Goal: Information Seeking & Learning: Learn about a topic

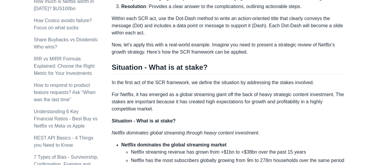
scroll to position [403, 0]
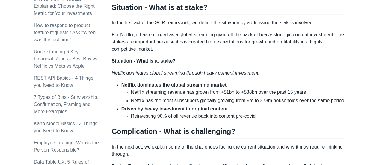
click at [192, 66] on div "Top consulting firms like McKinsey use the SCR (Situation-Complication-Resoluti…" at bounding box center [229, 109] width 234 height 814
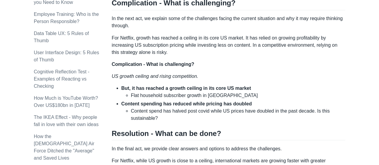
scroll to position [553, 0]
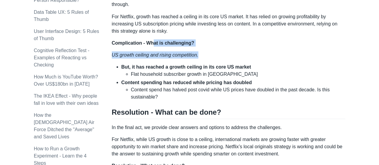
drag, startPoint x: 152, startPoint y: 45, endPoint x: 262, endPoint y: 64, distance: 111.8
click at [263, 64] on li "But, it has reached a growth ceiling in its core US market Flat household subsc…" at bounding box center [233, 70] width 224 height 14
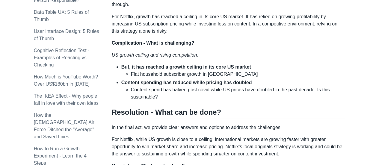
click at [261, 71] on li "Flat household subscriber growth in [GEOGRAPHIC_DATA]" at bounding box center [238, 73] width 214 height 7
click at [257, 79] on li "Content spending has reduced while pricing has doubled Content spend has halved…" at bounding box center [233, 90] width 224 height 22
drag, startPoint x: 202, startPoint y: 67, endPoint x: 246, endPoint y: 69, distance: 45.0
click at [246, 69] on li "But, it has reached a growth ceiling in its core US market Flat household subsc…" at bounding box center [233, 70] width 224 height 14
click at [271, 77] on ul "But, it has reached a growth ceiling in its core US market Flat household subsc…" at bounding box center [229, 81] width 234 height 37
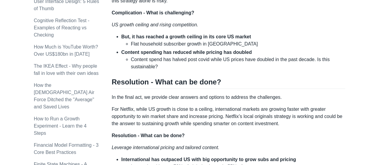
scroll to position [613, 0]
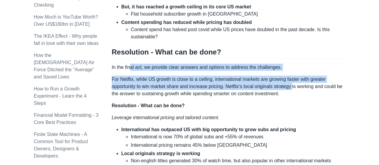
drag, startPoint x: 134, startPoint y: 66, endPoint x: 294, endPoint y: 93, distance: 162.4
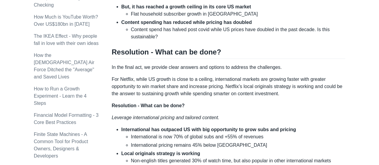
click at [248, 95] on p "For Netflix, while US growth is close to a ceiling, international markets are g…" at bounding box center [229, 87] width 234 height 22
click at [208, 96] on p "For Netflix, while US growth is close to a ceiling, international markets are g…" at bounding box center [229, 87] width 234 height 22
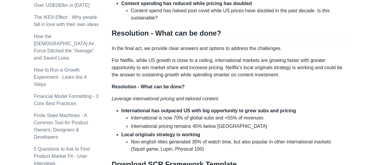
scroll to position [643, 0]
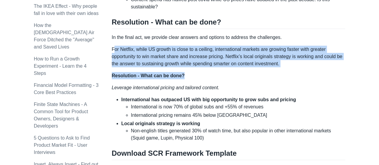
drag, startPoint x: 114, startPoint y: 46, endPoint x: 312, endPoint y: 71, distance: 199.0
click at [312, 72] on p "Resolution - What can be done?" at bounding box center [229, 75] width 234 height 7
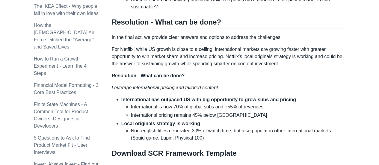
click at [288, 73] on p "Resolution - What can be done?" at bounding box center [229, 75] width 234 height 7
